Goal: Task Accomplishment & Management: Manage account settings

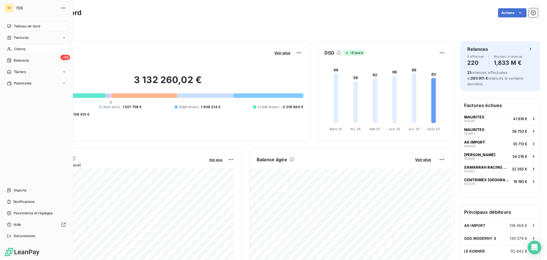
click at [30, 51] on div "Clients" at bounding box center [37, 48] width 64 height 9
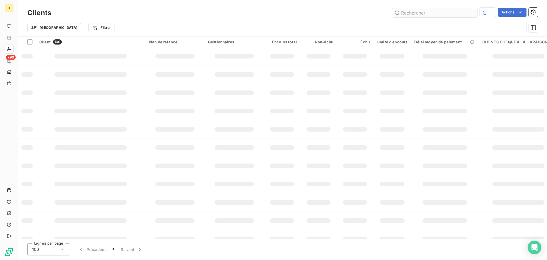
click at [407, 13] on input "text" at bounding box center [435, 12] width 86 height 9
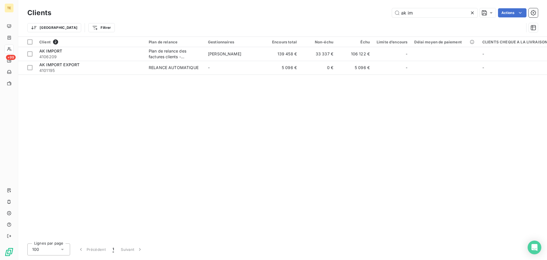
type input "ak im"
click at [117, 76] on div "Client 2 Plan de relance Gestionnaires Encours total Non-échu Échu Limite d’enc…" at bounding box center [282, 138] width 529 height 202
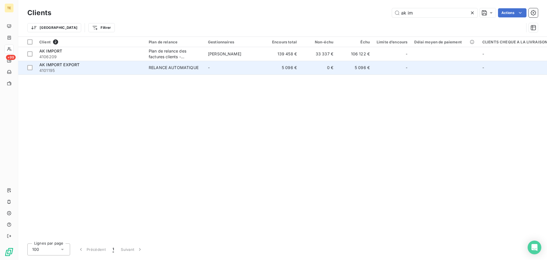
click at [117, 73] on td "AK IMPORT EXPORT 4101195" at bounding box center [90, 68] width 109 height 14
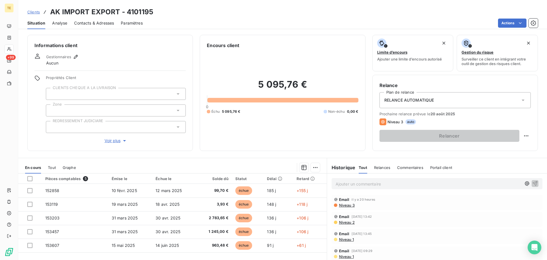
click at [100, 28] on div "Contacts & Adresses" at bounding box center [94, 23] width 40 height 12
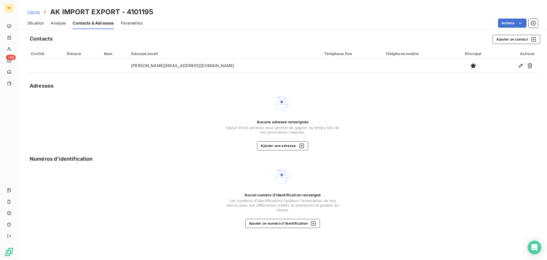
click at [45, 26] on div "Situation Analyse Contacts & Adresses Paramètres Actions" at bounding box center [282, 23] width 529 height 12
click at [41, 24] on span "Situation" at bounding box center [35, 23] width 17 height 6
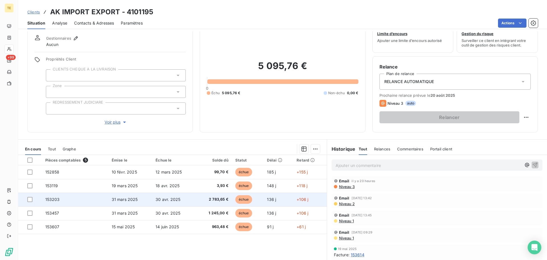
scroll to position [29, 0]
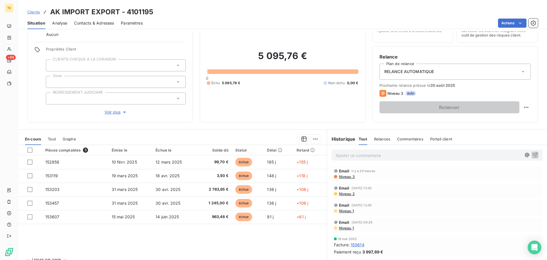
click at [339, 176] on span "Niveau 3" at bounding box center [347, 176] width 16 height 5
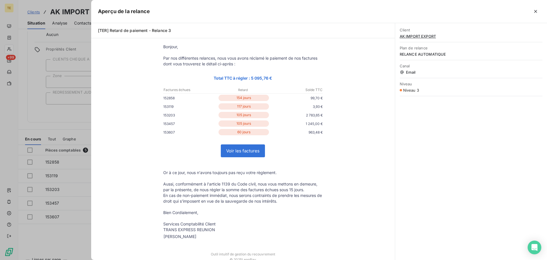
scroll to position [0, 0]
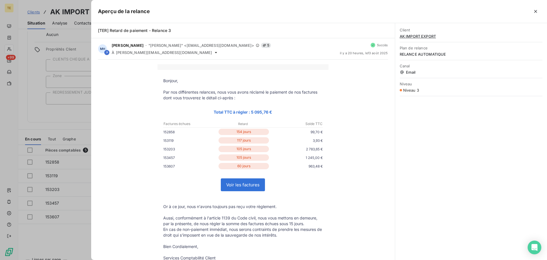
click at [42, 121] on div at bounding box center [273, 130] width 547 height 260
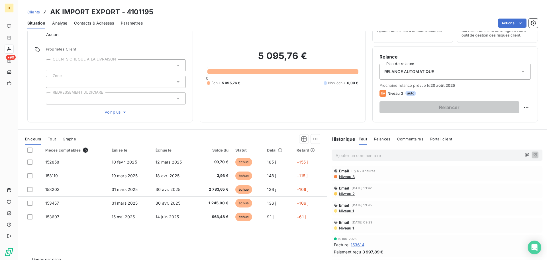
click at [35, 14] on span "Clients" at bounding box center [33, 12] width 13 height 5
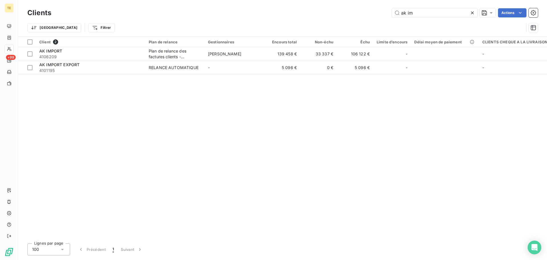
drag, startPoint x: 414, startPoint y: 13, endPoint x: 376, endPoint y: 10, distance: 38.9
click at [376, 10] on div "ak im Actions" at bounding box center [298, 12] width 480 height 9
drag, startPoint x: 435, startPoint y: 14, endPoint x: 372, endPoint y: 15, distance: 62.7
click at [372, 15] on div "ak im Actions" at bounding box center [298, 12] width 480 height 9
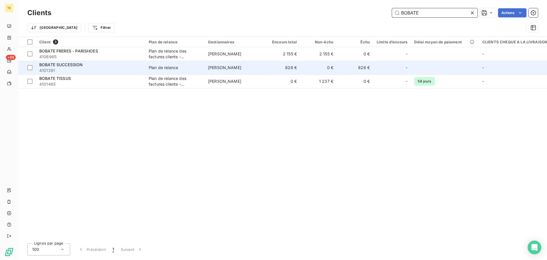
type input "BOBATE"
click at [137, 72] on span "4101391" at bounding box center [90, 71] width 103 height 6
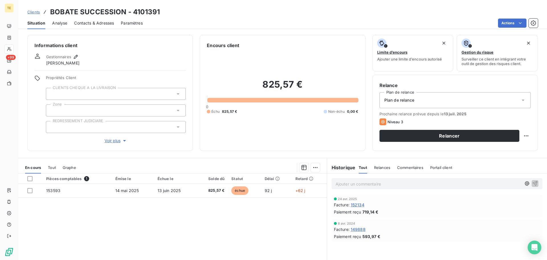
click at [97, 27] on div "Contacts & Adresses" at bounding box center [94, 23] width 40 height 12
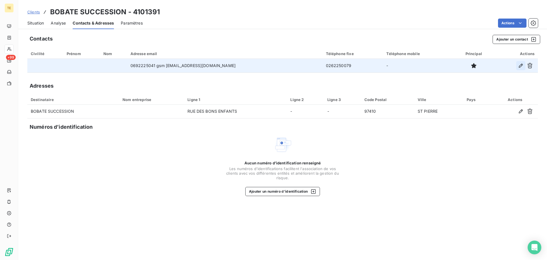
click at [520, 65] on icon "button" at bounding box center [521, 66] width 6 height 6
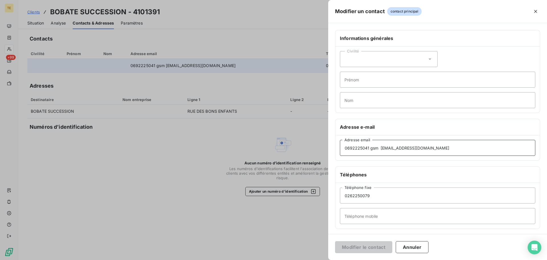
drag, startPoint x: 380, startPoint y: 148, endPoint x: 303, endPoint y: 137, distance: 78.1
click at [305, 259] on div "Modifier un contact contact principal Informations générales Civilité Prénom No…" at bounding box center [273, 260] width 547 height 0
type input "[EMAIL_ADDRESS][DOMAIN_NAME]"
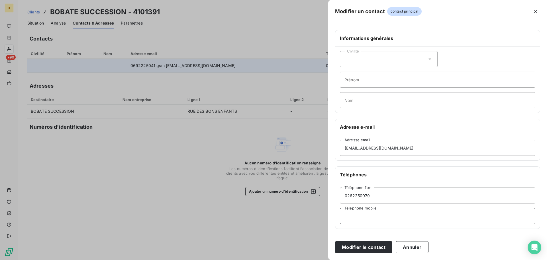
click at [378, 216] on input "Téléphone mobile" at bounding box center [438, 216] width 196 height 16
paste input "0692225041 gsm"
type input "0692225041 gsm"
click at [367, 246] on button "Modifier le contact" at bounding box center [363, 247] width 57 height 12
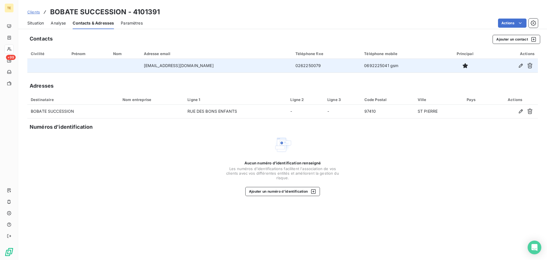
click at [37, 14] on span "Clients" at bounding box center [33, 12] width 13 height 5
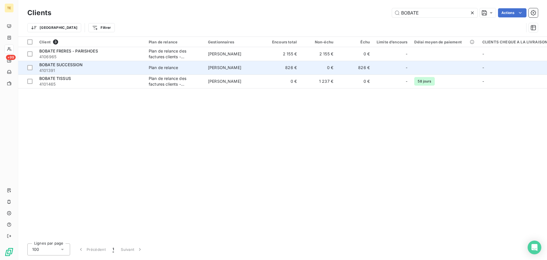
click at [182, 70] on span "Plan de relance" at bounding box center [175, 68] width 52 height 6
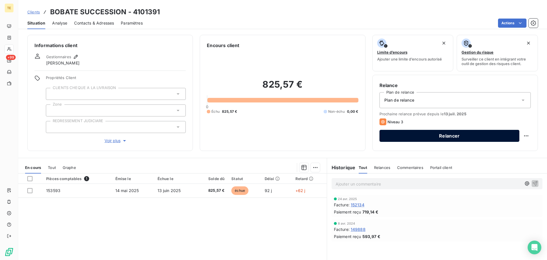
click at [474, 138] on button "Relancer" at bounding box center [450, 136] width 140 height 12
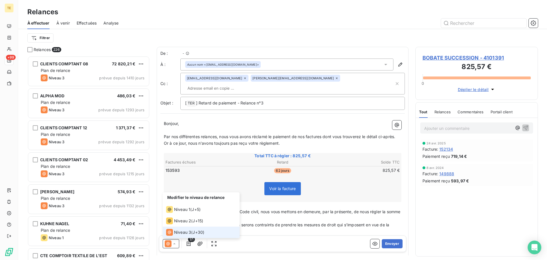
scroll to position [200, 118]
click at [183, 208] on span "Niveau 1" at bounding box center [182, 209] width 16 height 6
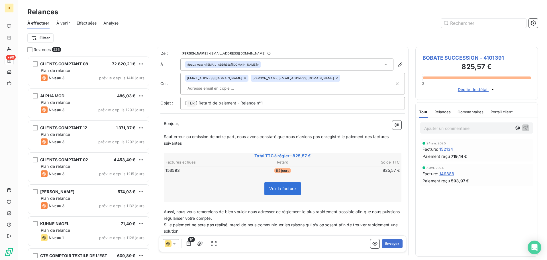
scroll to position [53, 0]
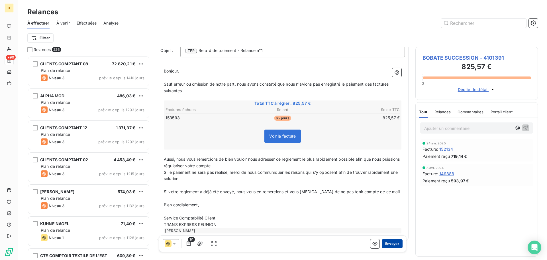
click at [391, 242] on button "Envoyer" at bounding box center [392, 243] width 21 height 9
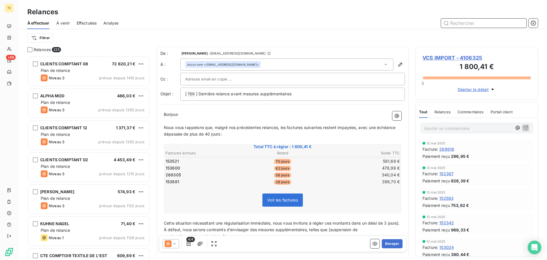
click at [452, 24] on input "text" at bounding box center [484, 23] width 86 height 9
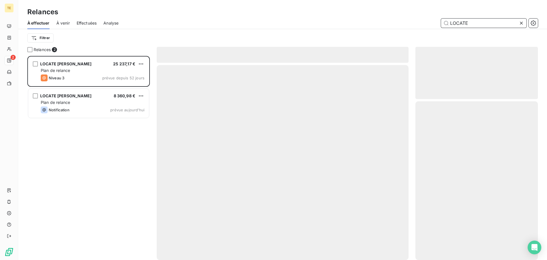
scroll to position [200, 118]
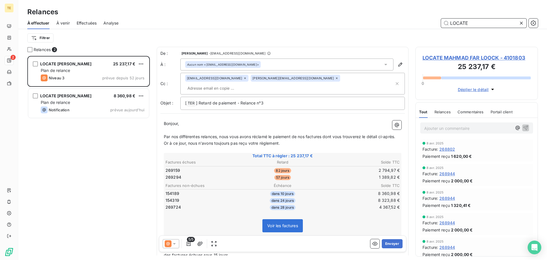
type input "LOCATE"
click at [179, 241] on div "5/5" at bounding box center [191, 243] width 56 height 9
click at [177, 242] on div at bounding box center [171, 243] width 17 height 9
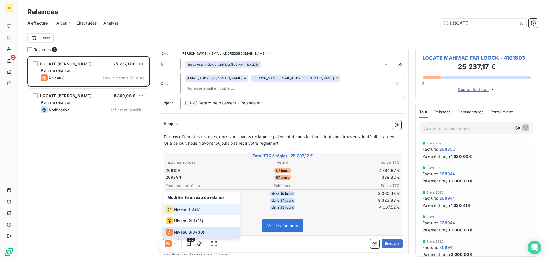
click at [184, 214] on li "Niveau 1 ( J+5 )" at bounding box center [201, 209] width 77 height 11
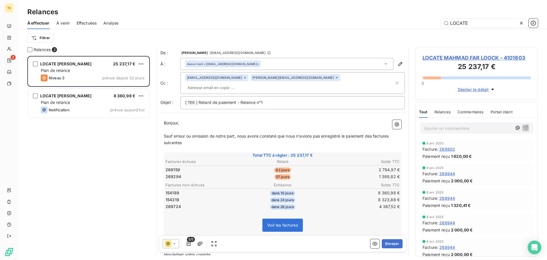
scroll to position [0, 0]
